Goal: Use online tool/utility: Utilize a website feature to perform a specific function

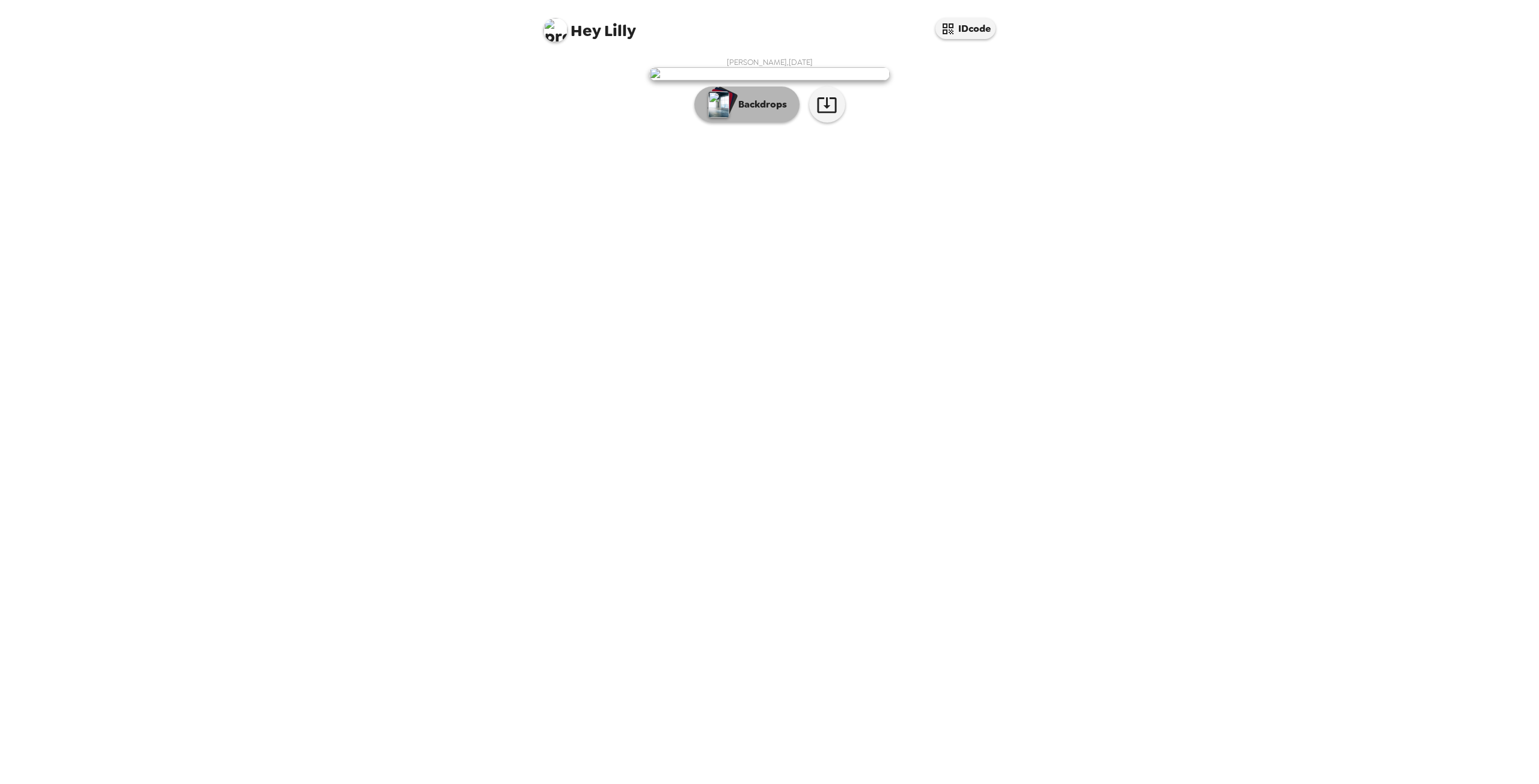
click at [778, 112] on p "Backdrops" at bounding box center [759, 105] width 55 height 14
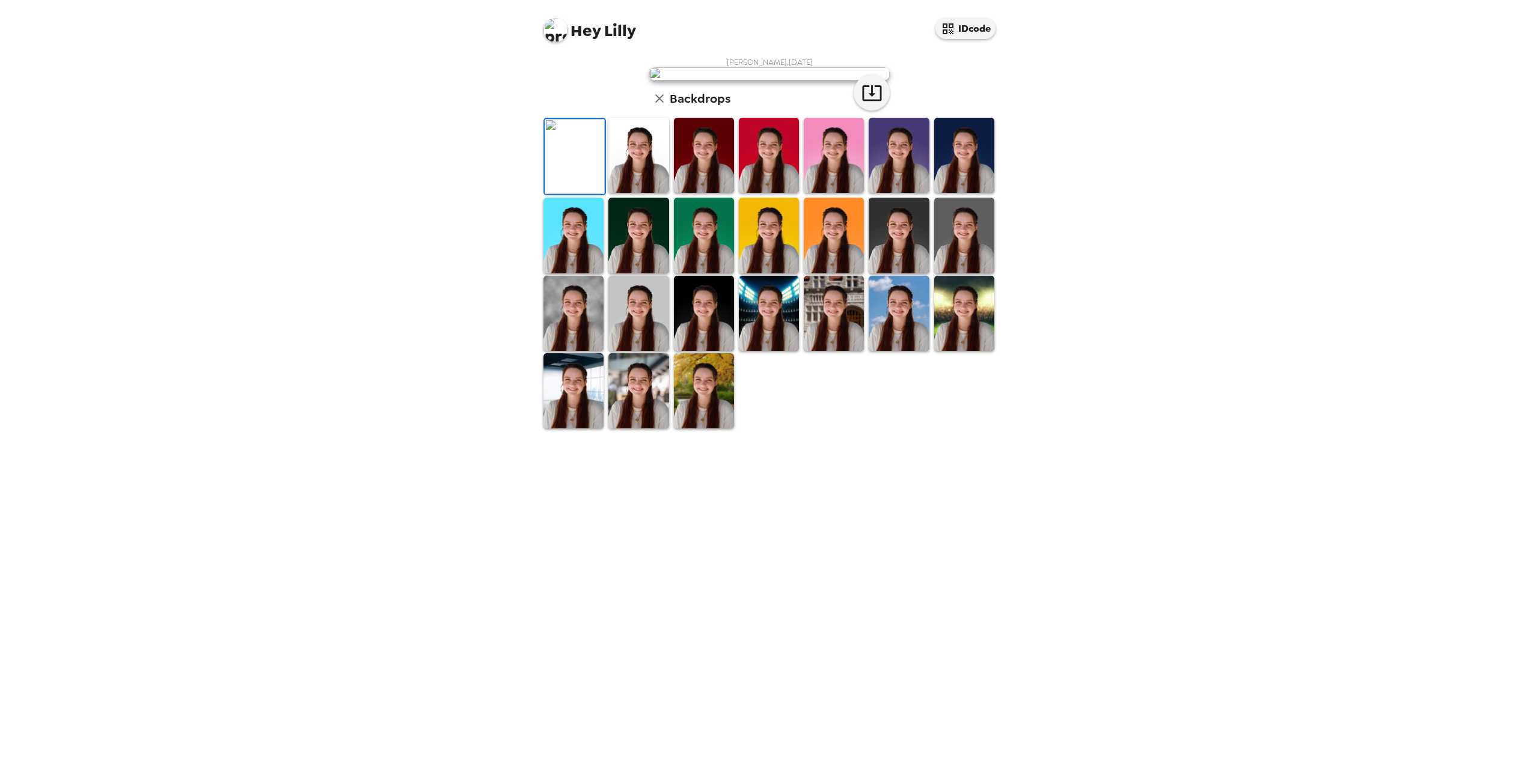
click at [640, 193] on img at bounding box center [638, 155] width 60 height 75
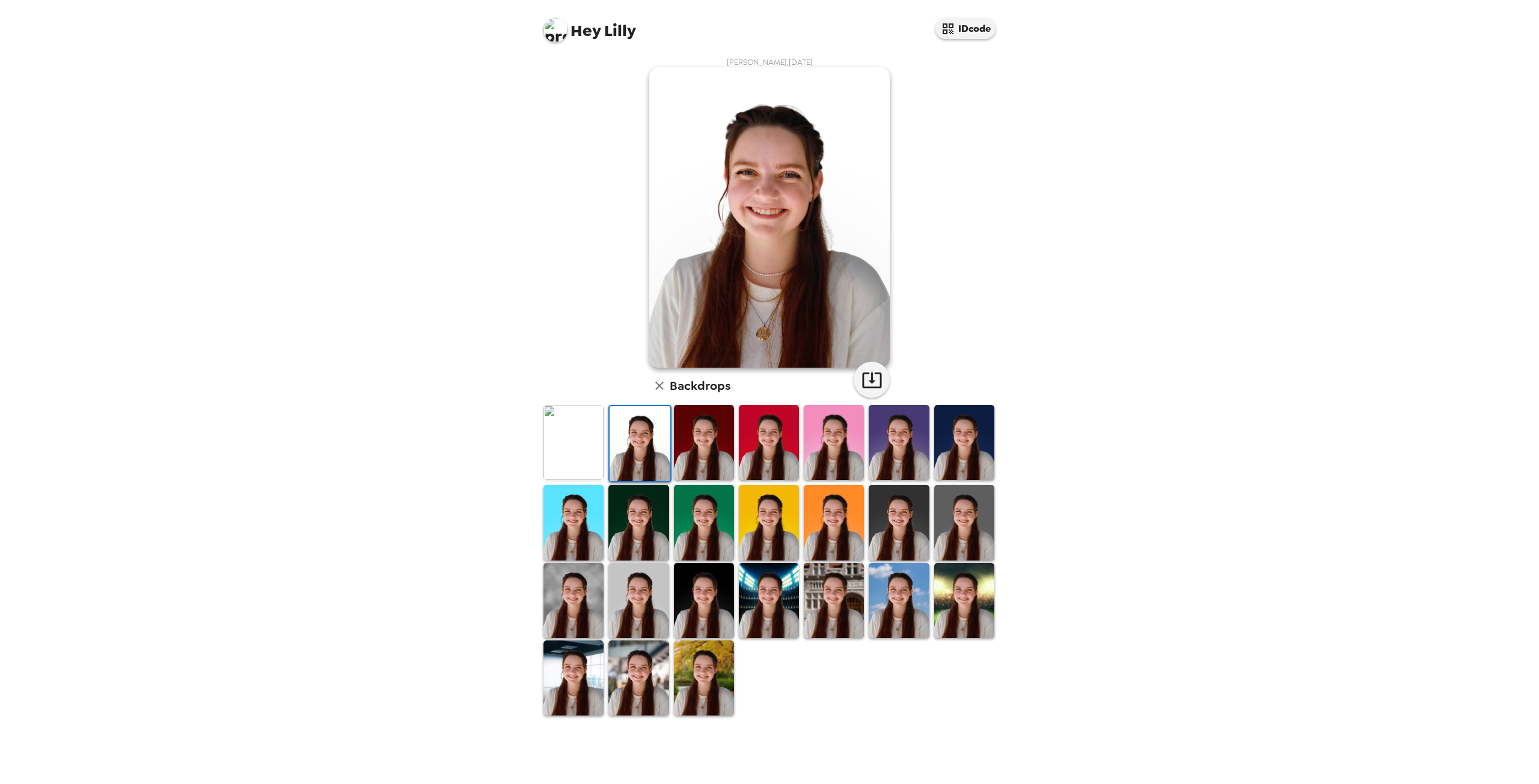
click at [709, 434] on img at bounding box center [703, 443] width 60 height 75
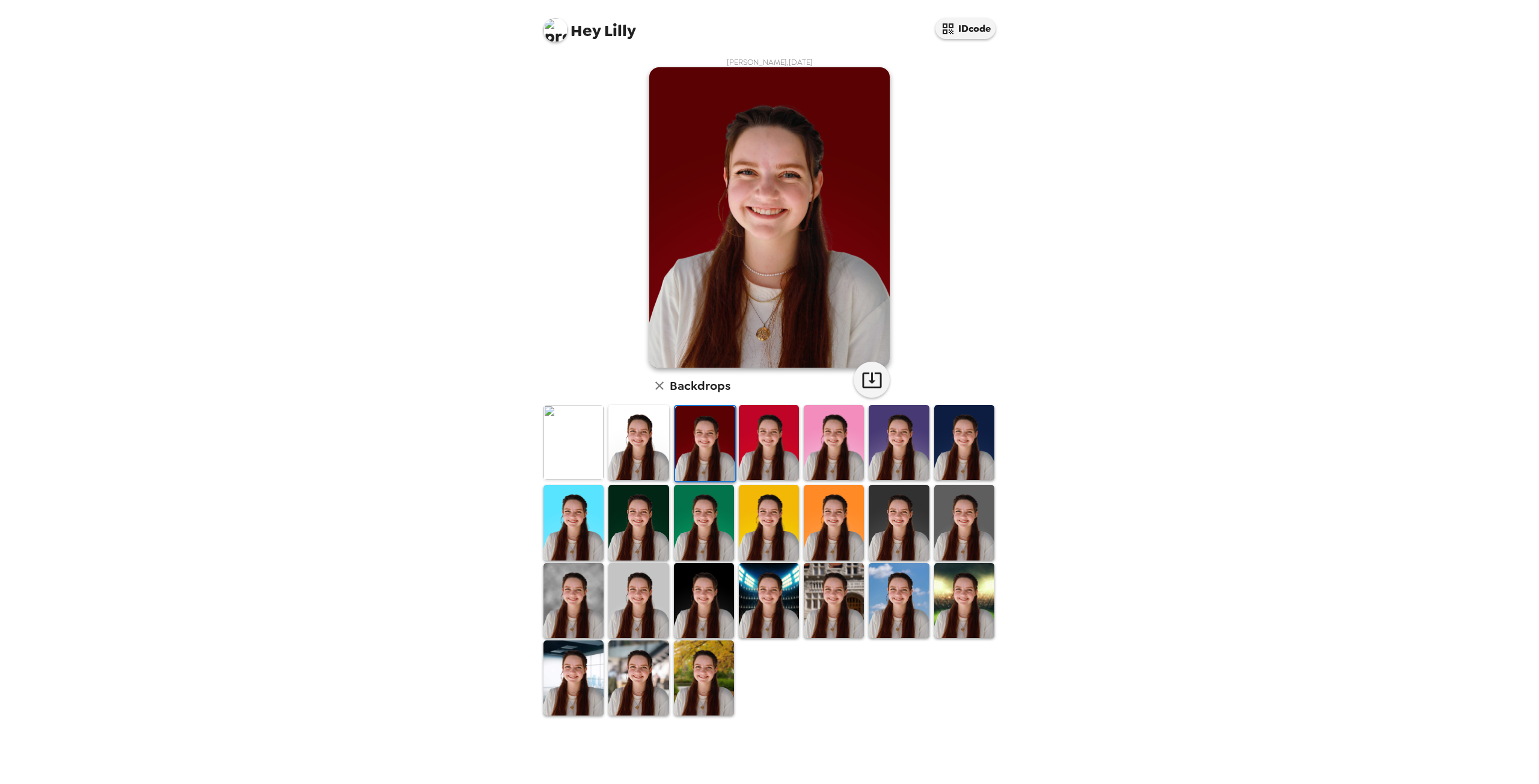
click at [769, 450] on img at bounding box center [769, 443] width 60 height 75
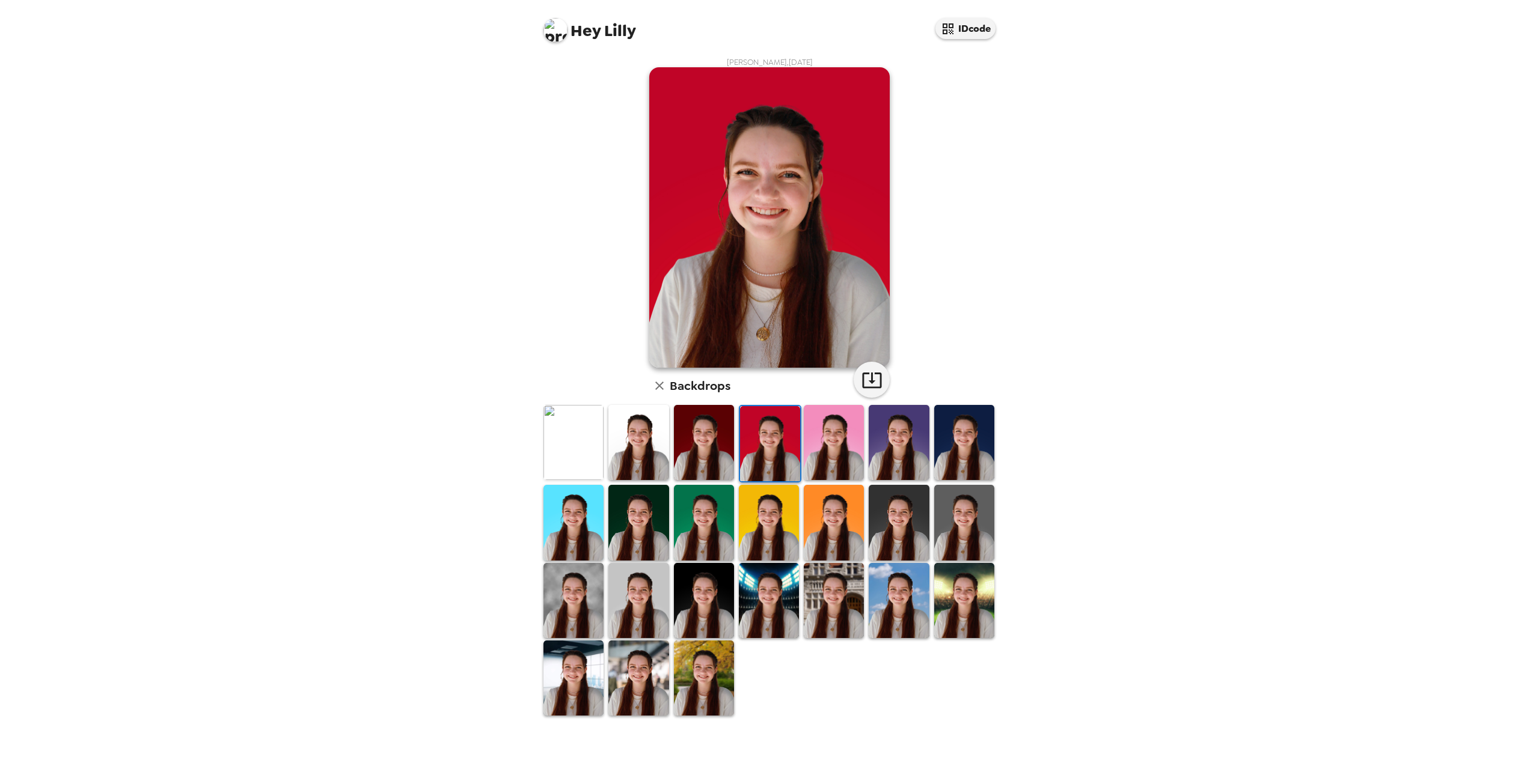
click at [848, 445] on img at bounding box center [833, 443] width 60 height 75
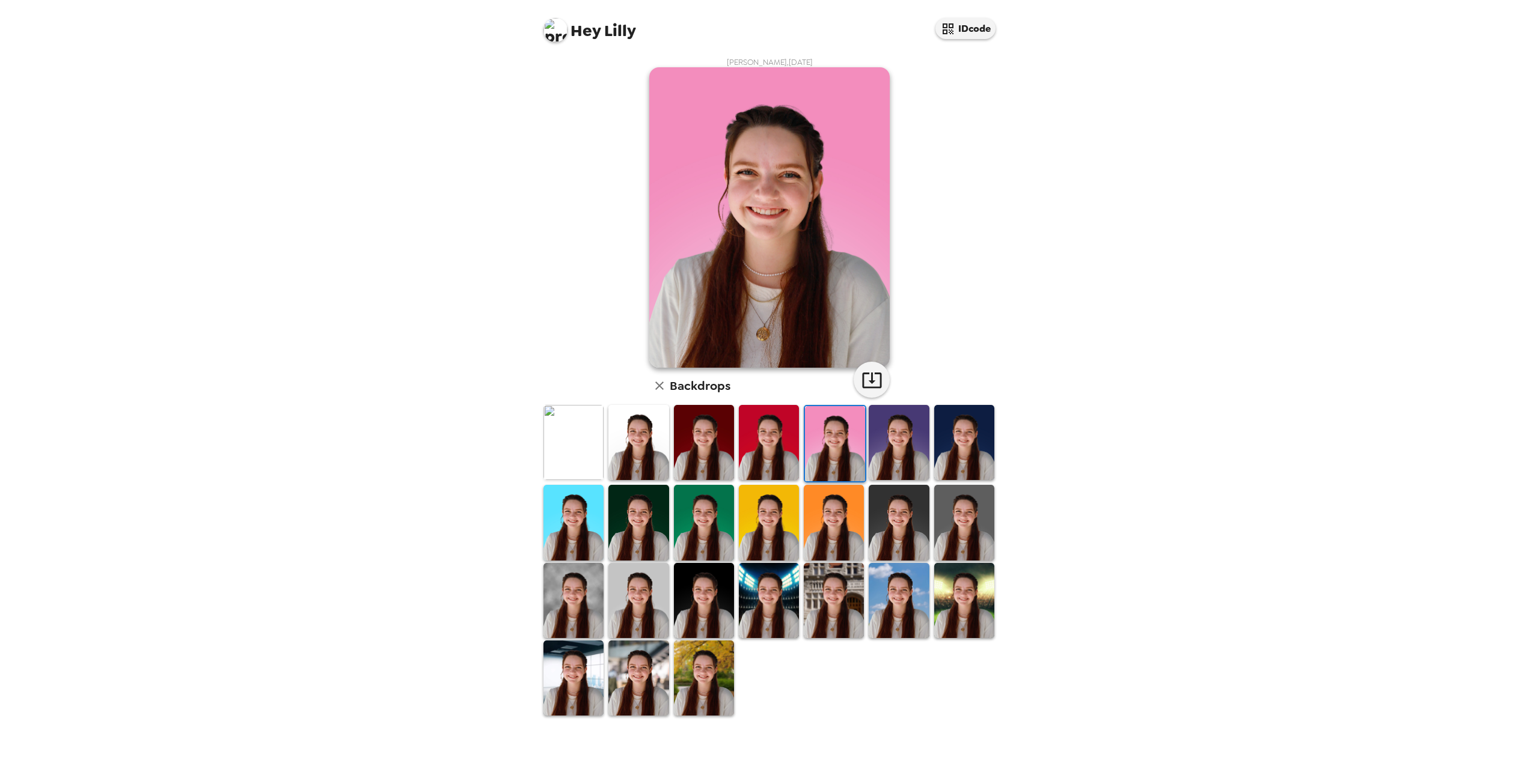
click at [850, 435] on img at bounding box center [834, 444] width 60 height 75
click at [915, 446] on img at bounding box center [898, 443] width 60 height 75
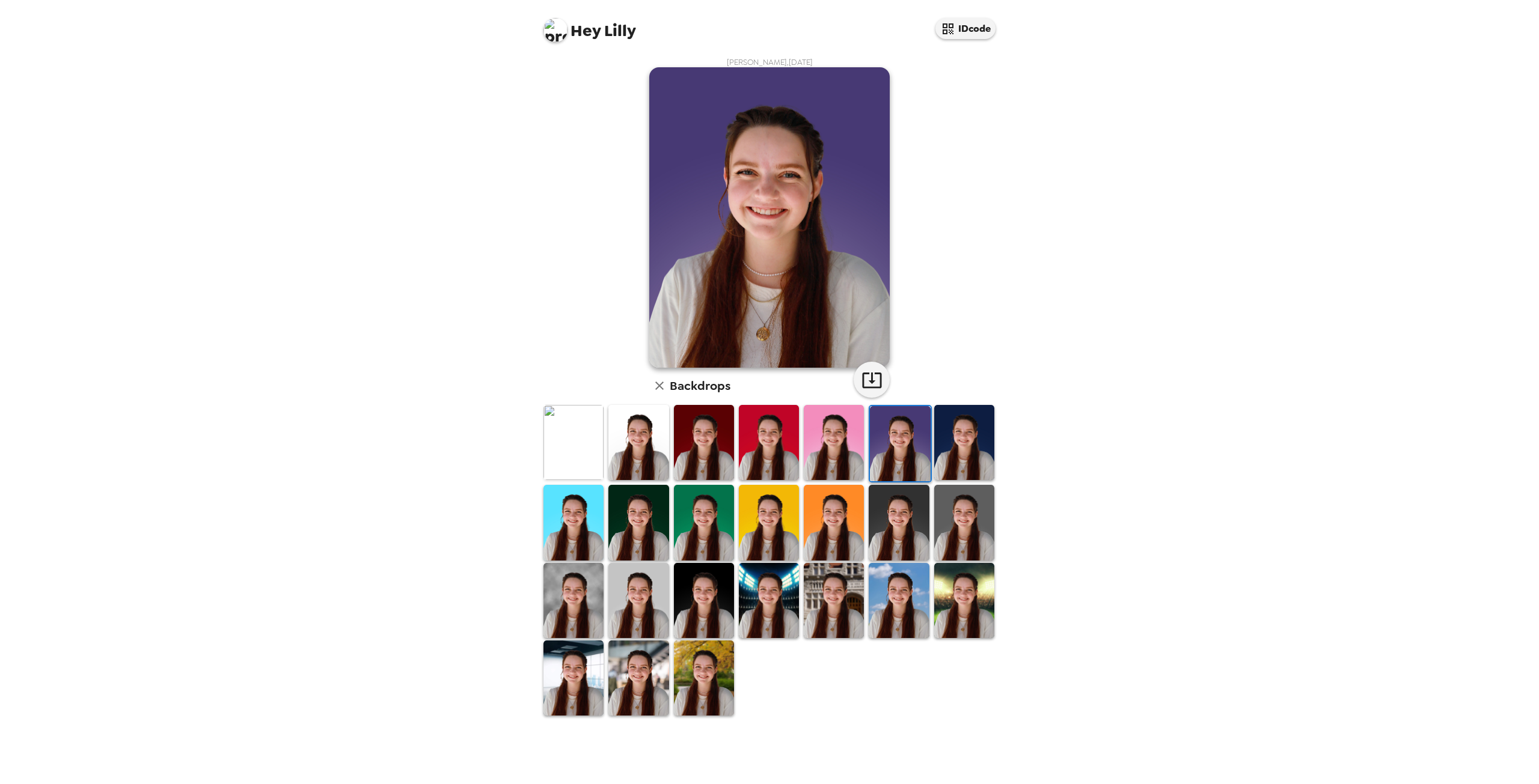
click at [977, 454] on img at bounding box center [964, 443] width 60 height 75
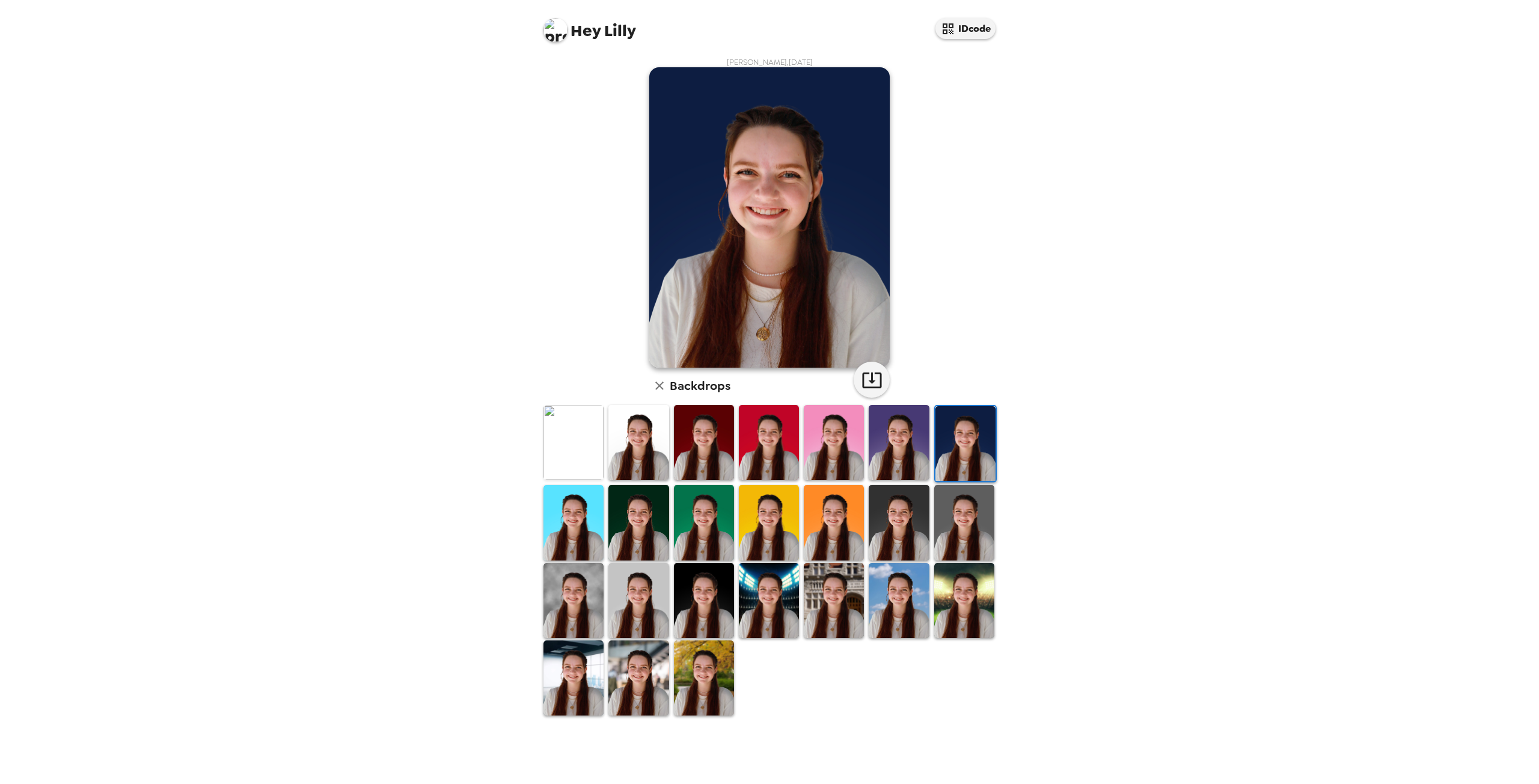
click at [587, 510] on img at bounding box center [573, 522] width 60 height 75
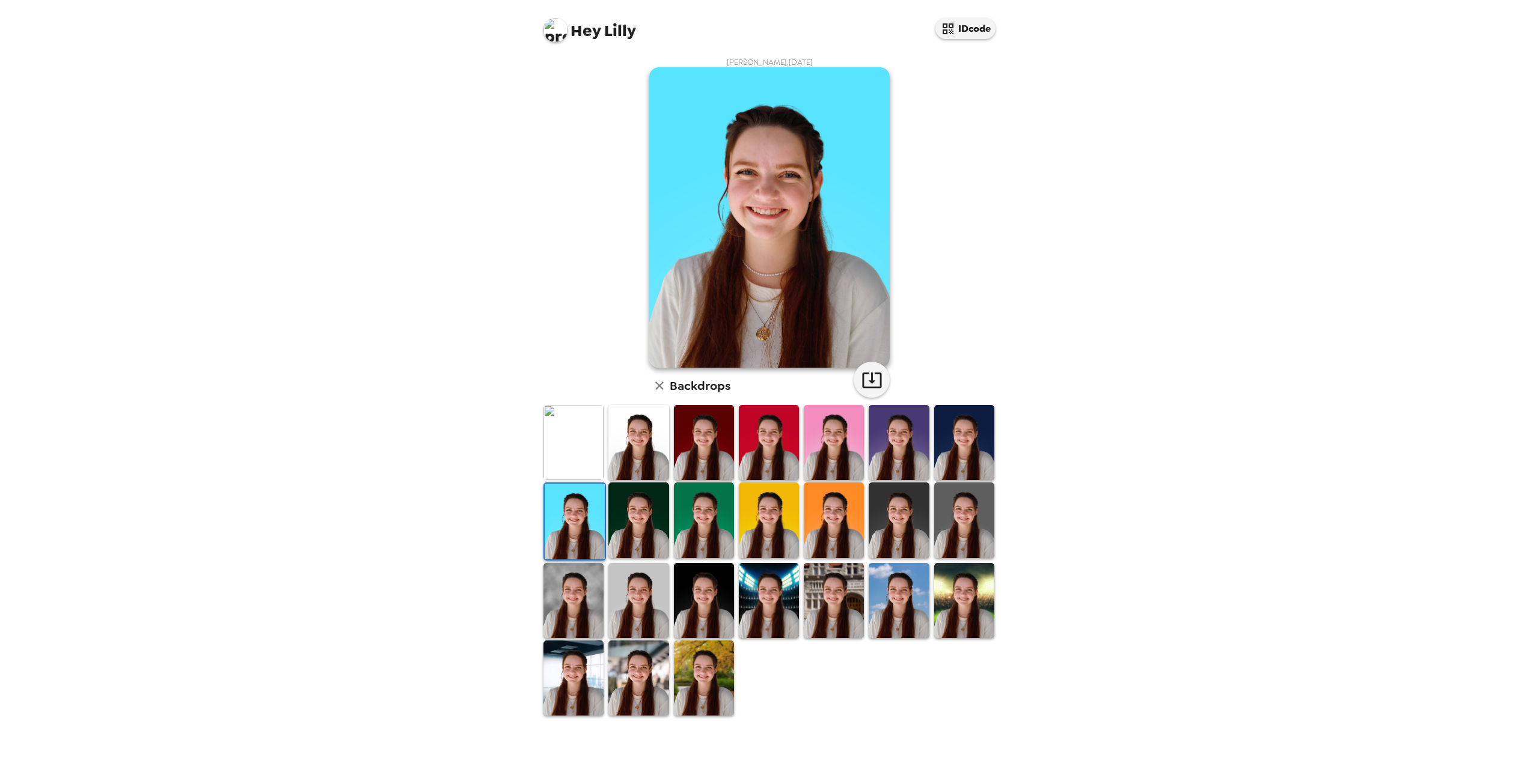
click at [639, 520] on img at bounding box center [638, 520] width 60 height 75
